Goal: Task Accomplishment & Management: Manage account settings

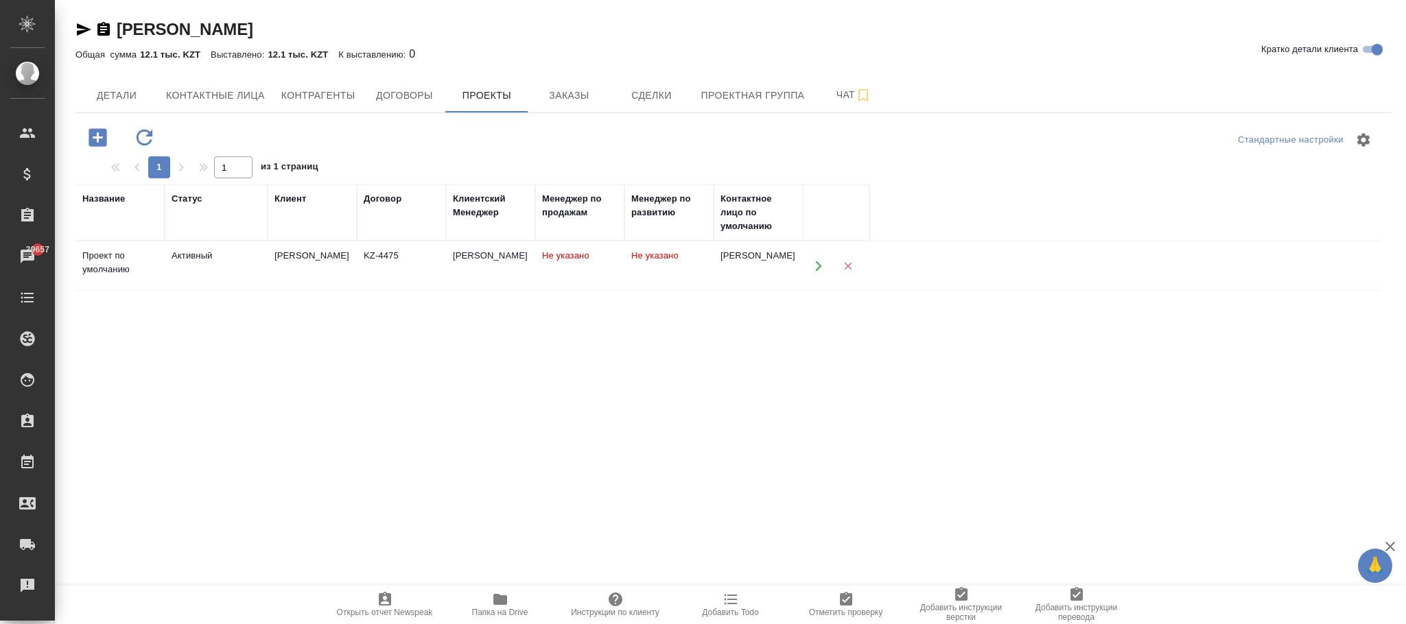
click at [509, 602] on span "Папка на Drive" at bounding box center [500, 604] width 99 height 26
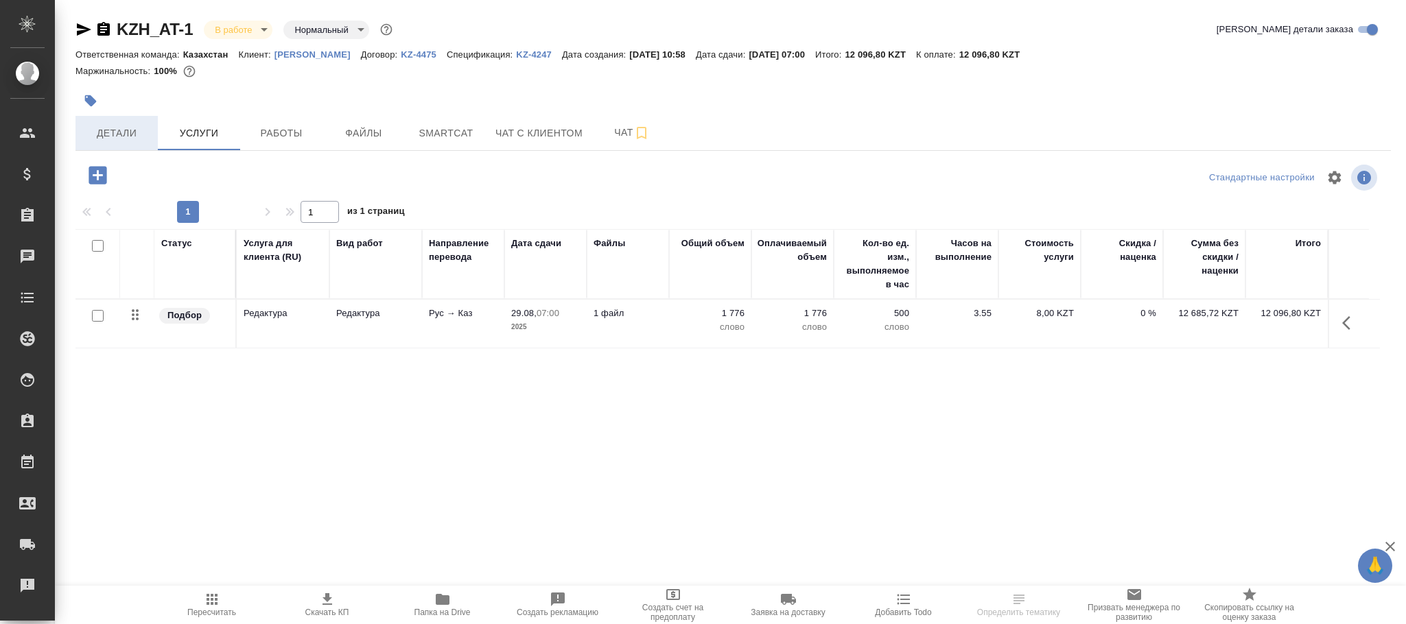
click at [130, 130] on span "Детали" at bounding box center [117, 133] width 66 height 17
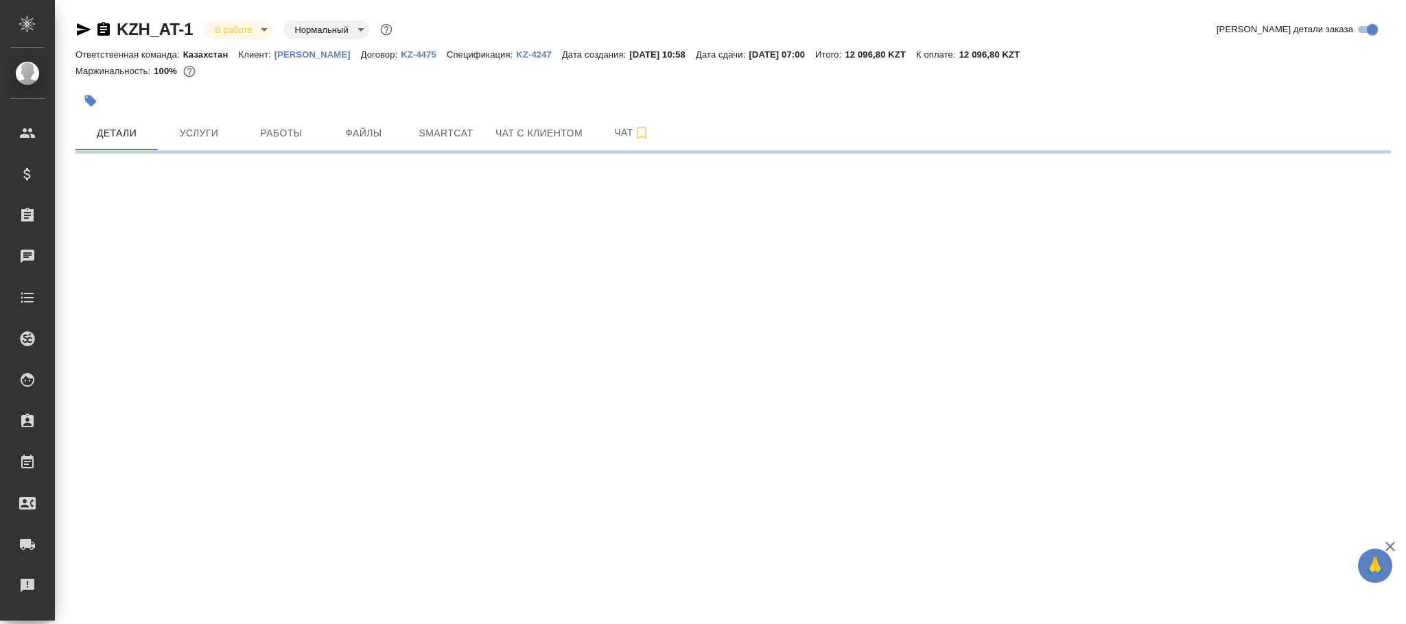
select select "RU"
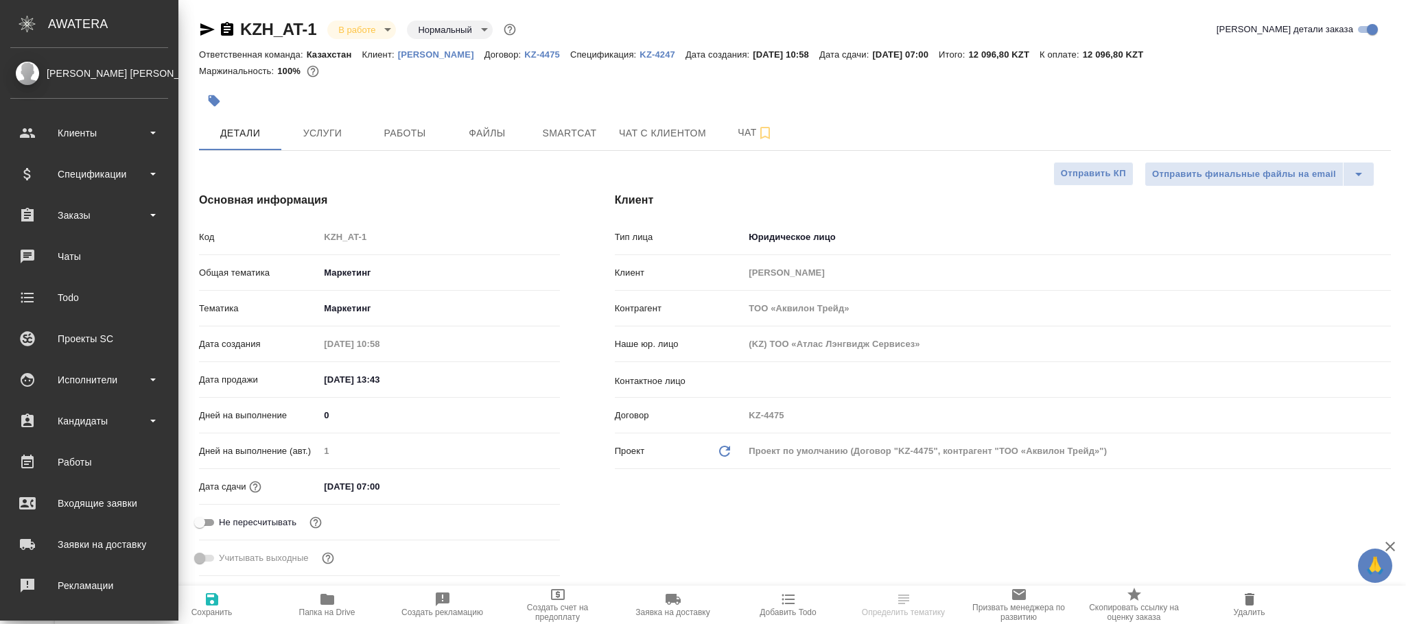
drag, startPoint x: 198, startPoint y: 16, endPoint x: 291, endPoint y: 12, distance: 93.4
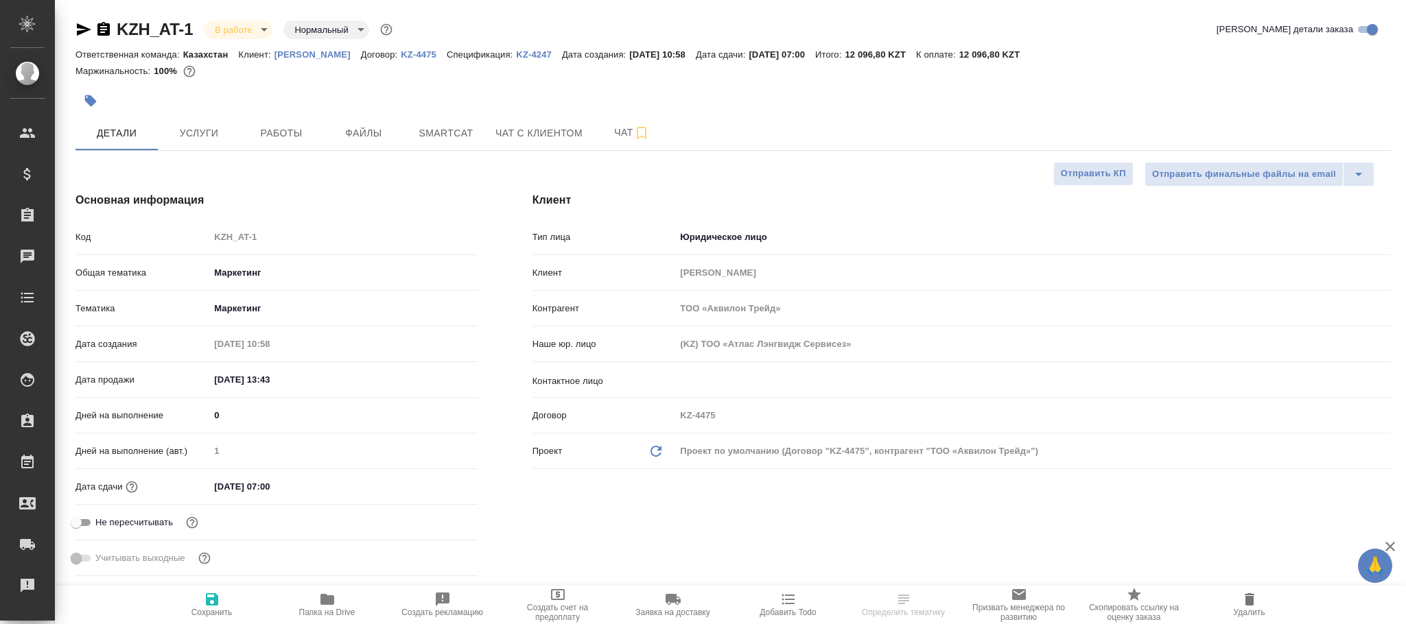
type textarea "x"
drag, startPoint x: 202, startPoint y: 16, endPoint x: 119, endPoint y: 23, distance: 83.2
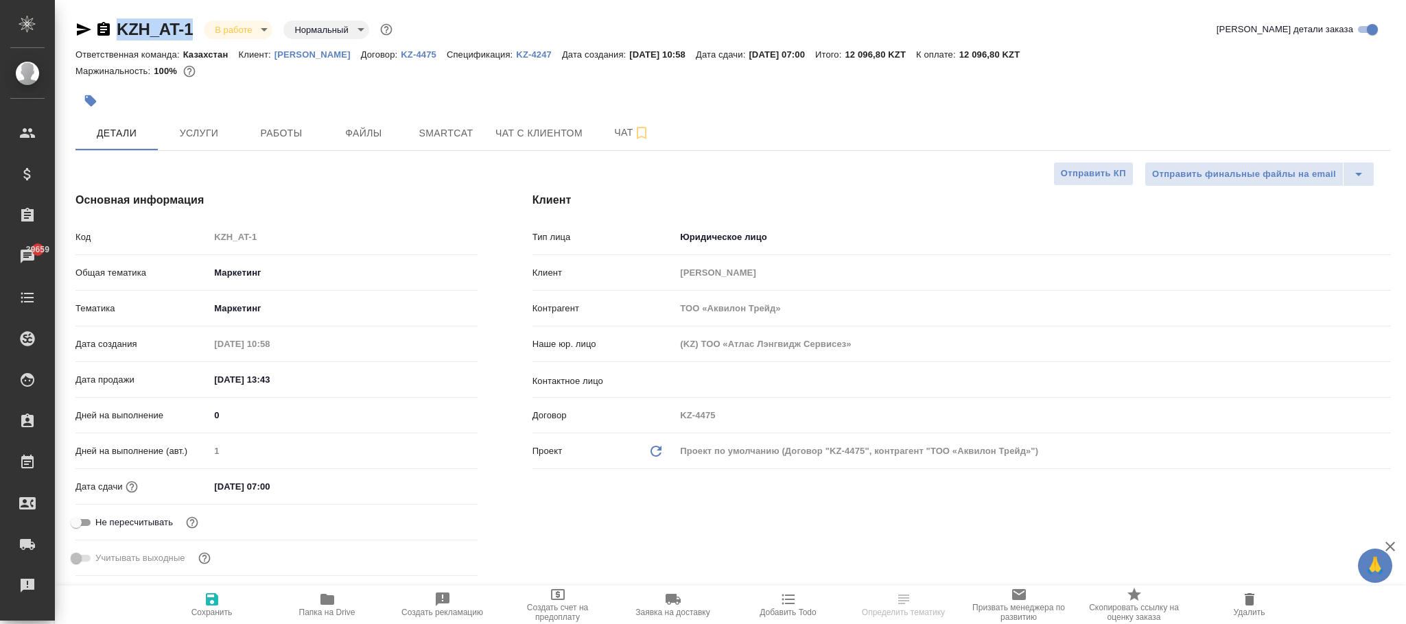
copy link "KZH_AT-1"
select select "RU"
type textarea "x"
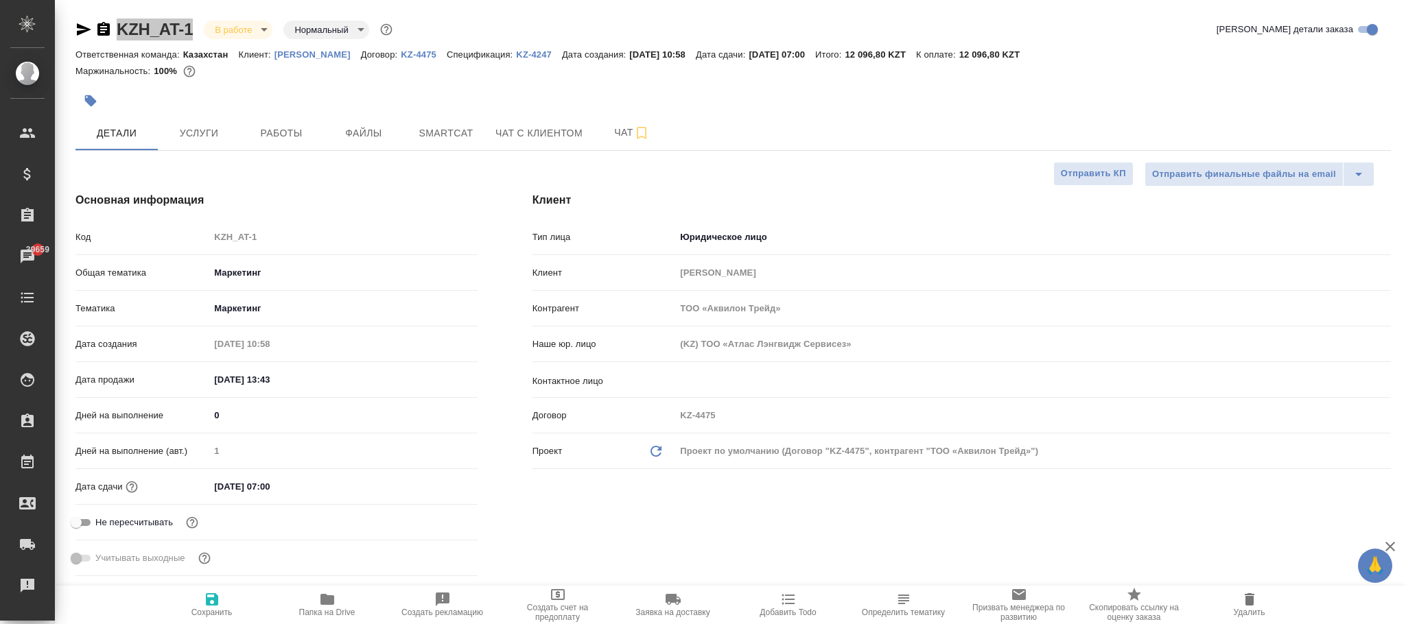
type textarea "x"
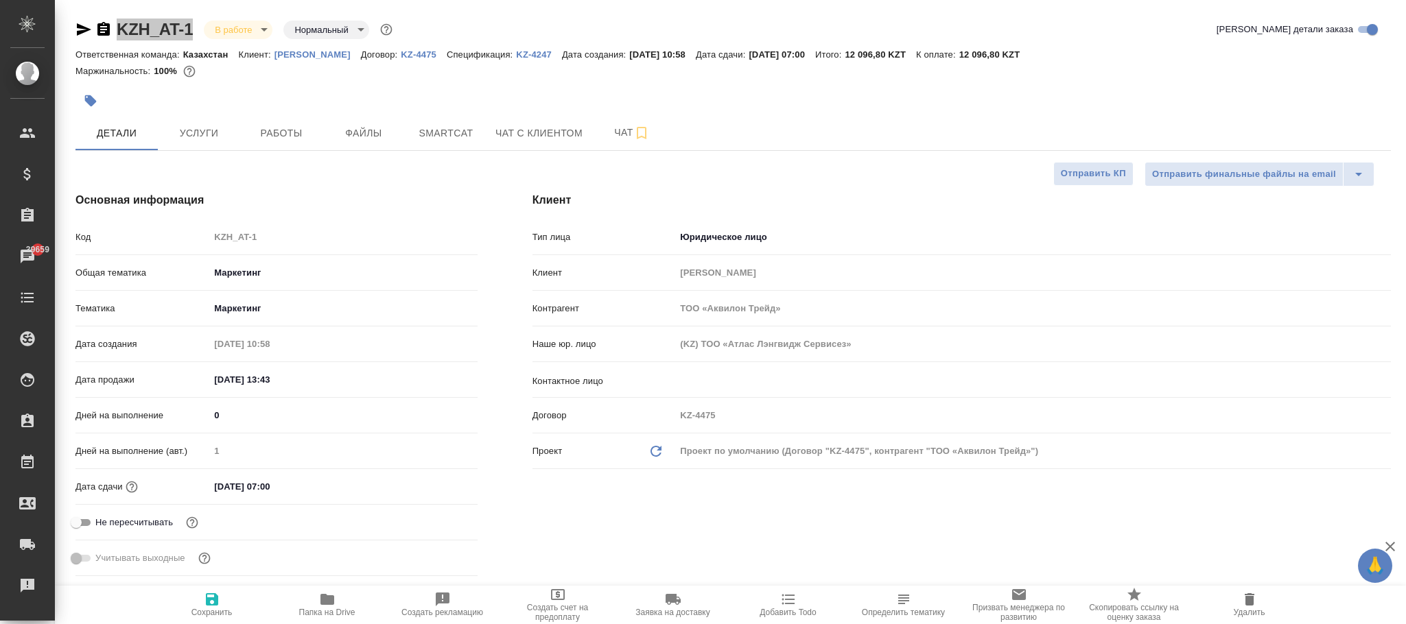
type textarea "x"
